Goal: Find specific page/section: Find specific page/section

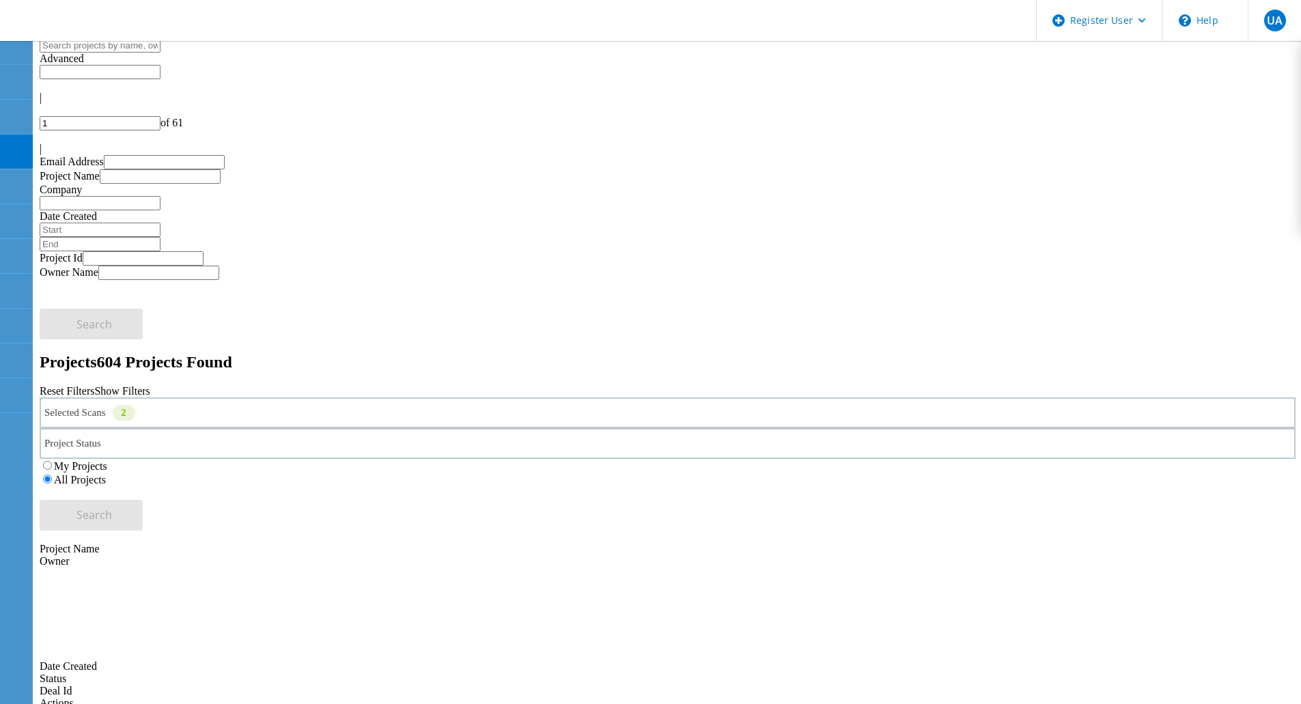
scroll to position [335, 0]
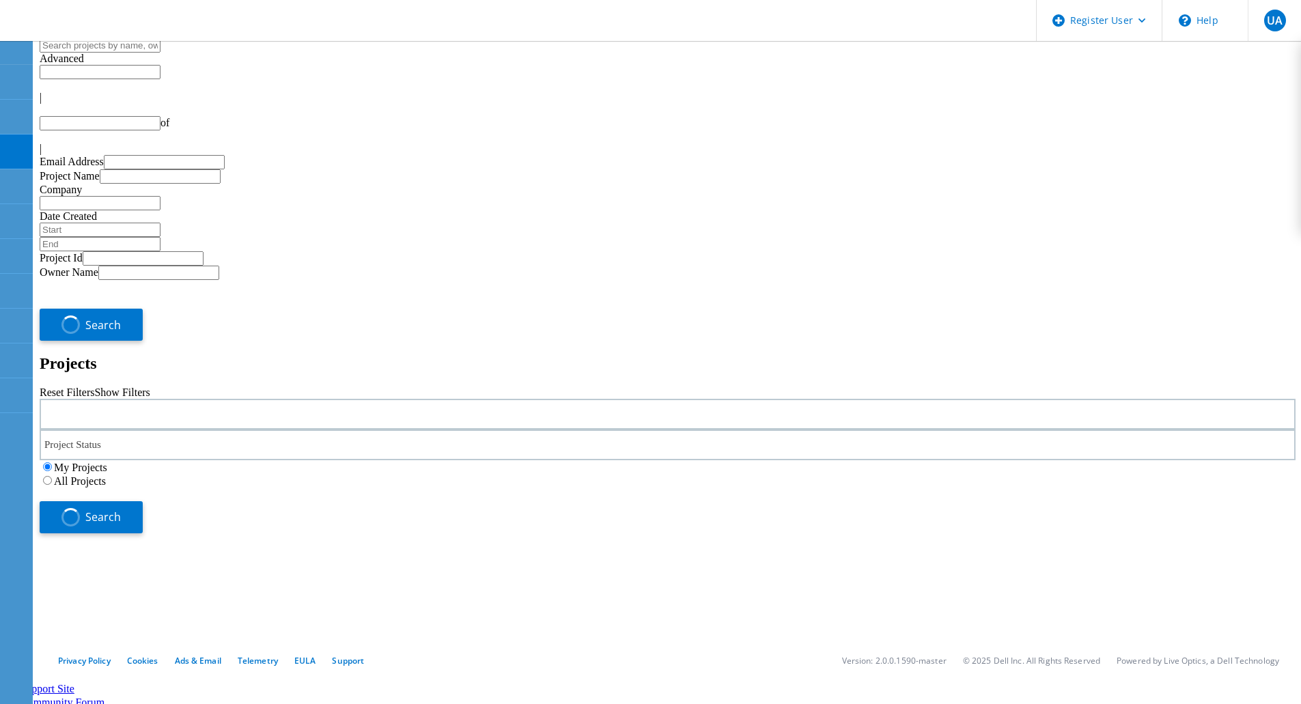
type input "1"
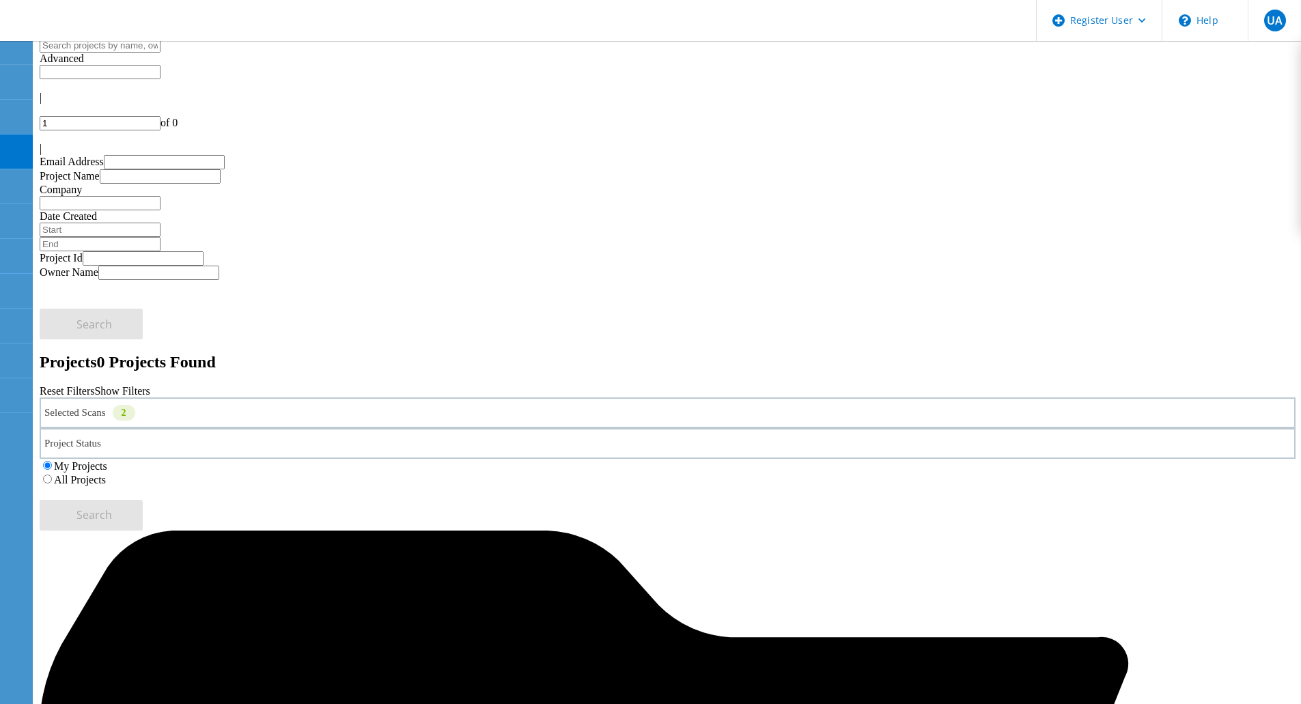
click at [106, 474] on label "All Projects" at bounding box center [80, 480] width 52 height 12
click at [52, 475] on input "All Projects" at bounding box center [47, 479] width 9 height 9
click at [112, 507] on span "Search" at bounding box center [94, 514] width 36 height 15
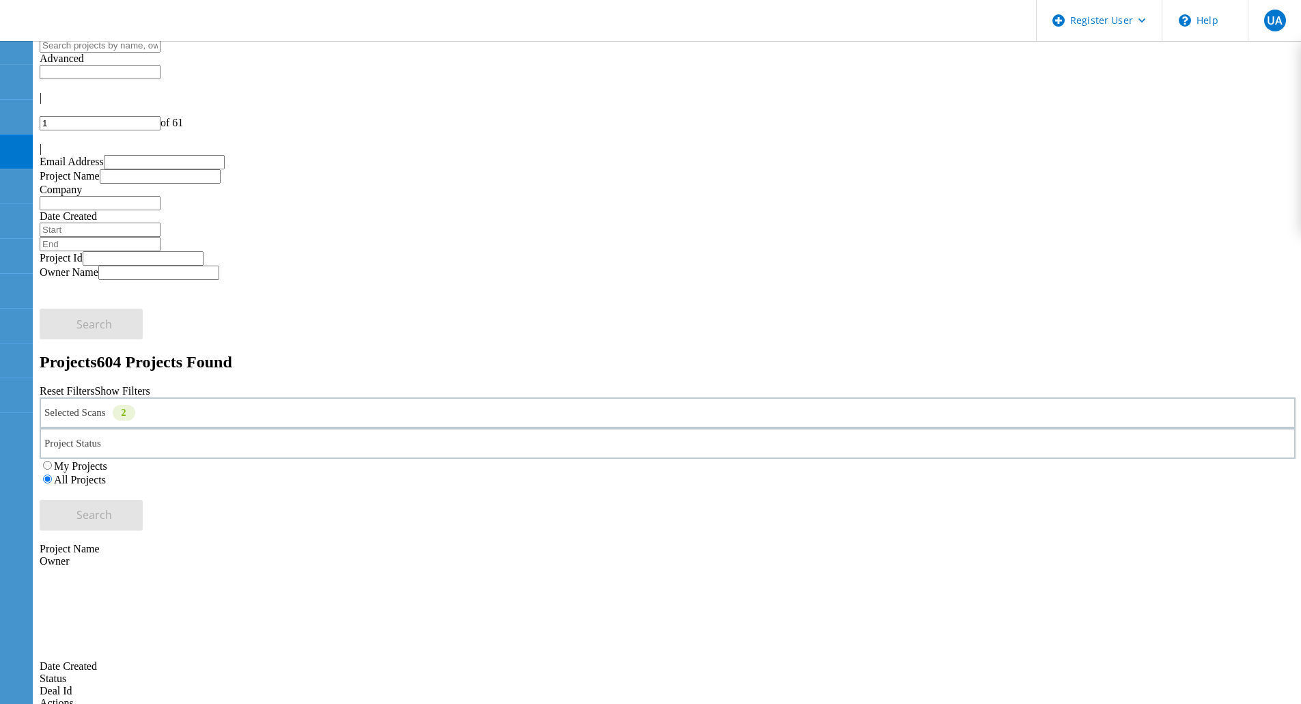
copy span "220123"
